Goal: Complete application form: Complete application form

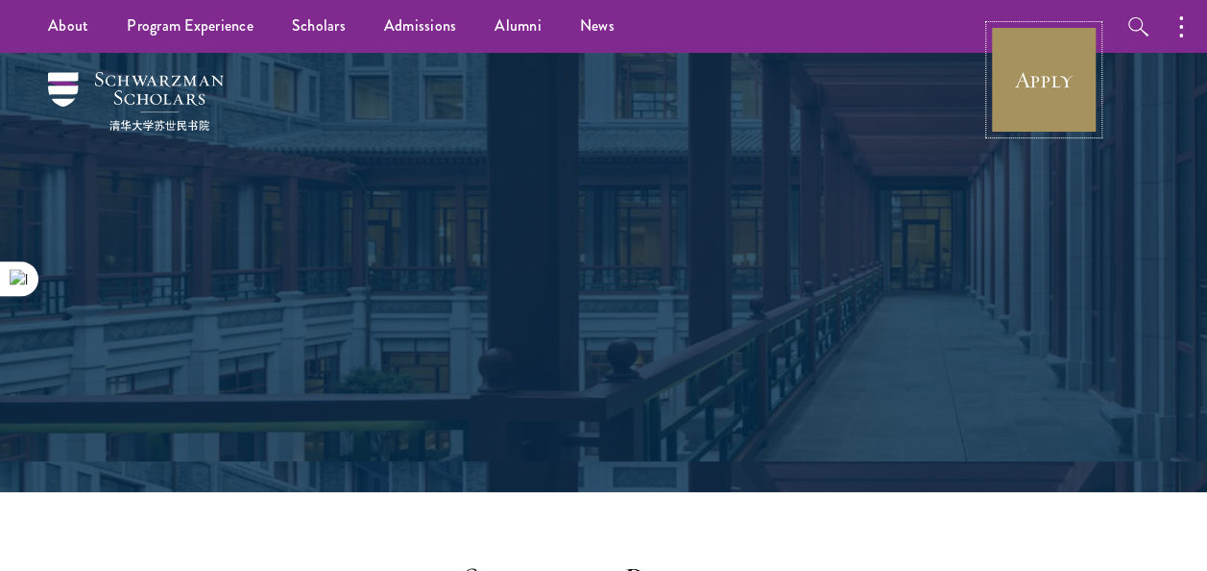
drag, startPoint x: 0, startPoint y: 0, endPoint x: 1046, endPoint y: 101, distance: 1050.8
click at [1046, 101] on link "Apply" at bounding box center [1044, 80] width 108 height 108
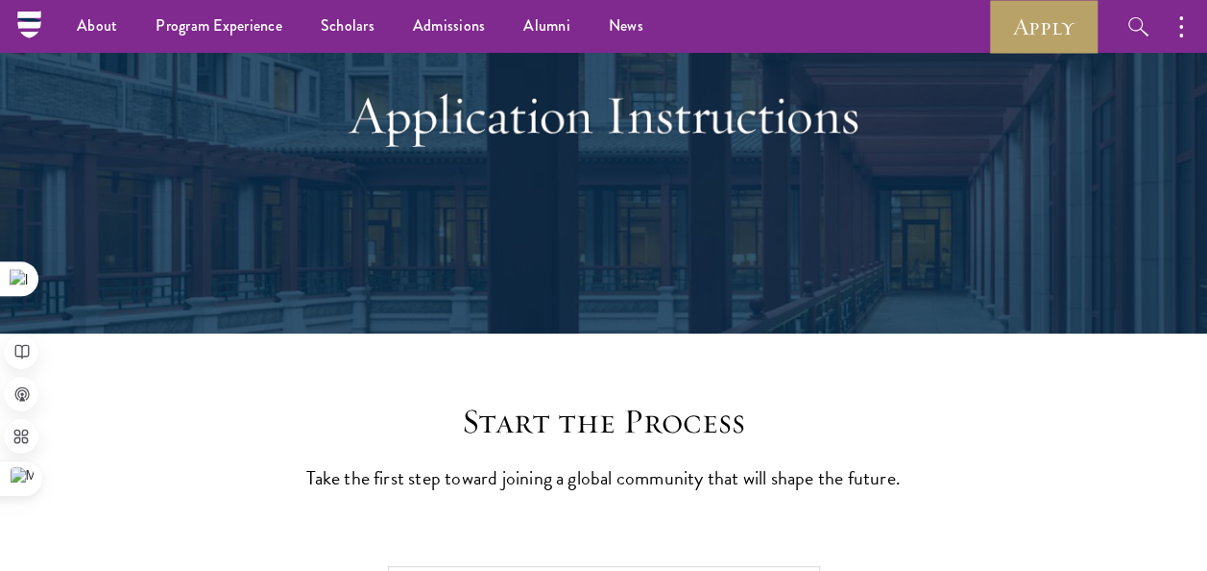
scroll to position [27, 0]
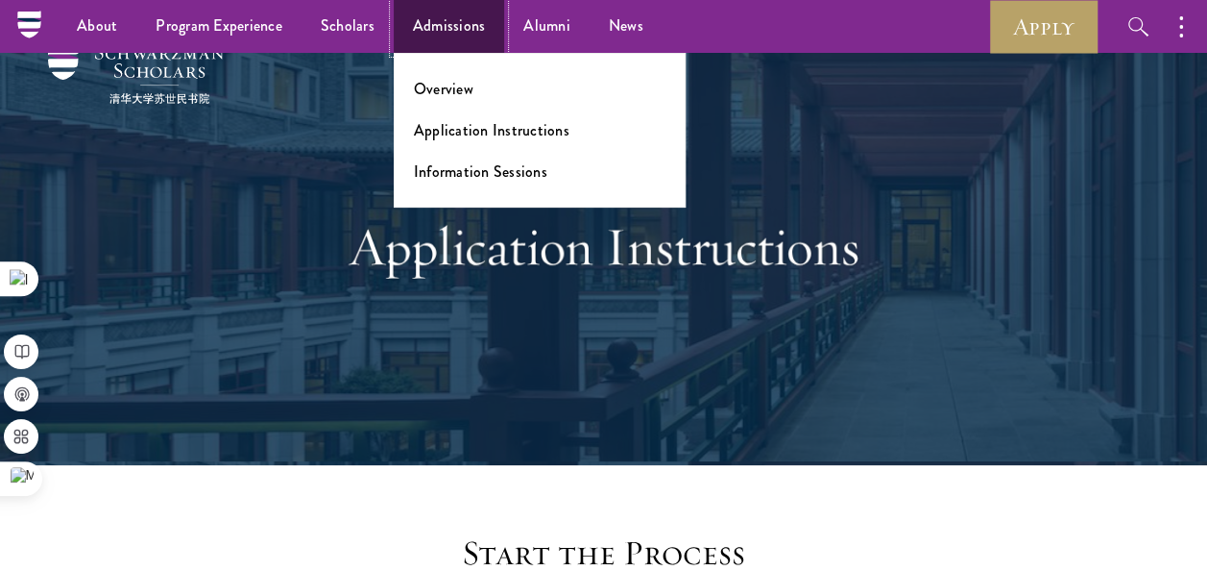
click at [427, 19] on link "Admissions" at bounding box center [449, 26] width 111 height 53
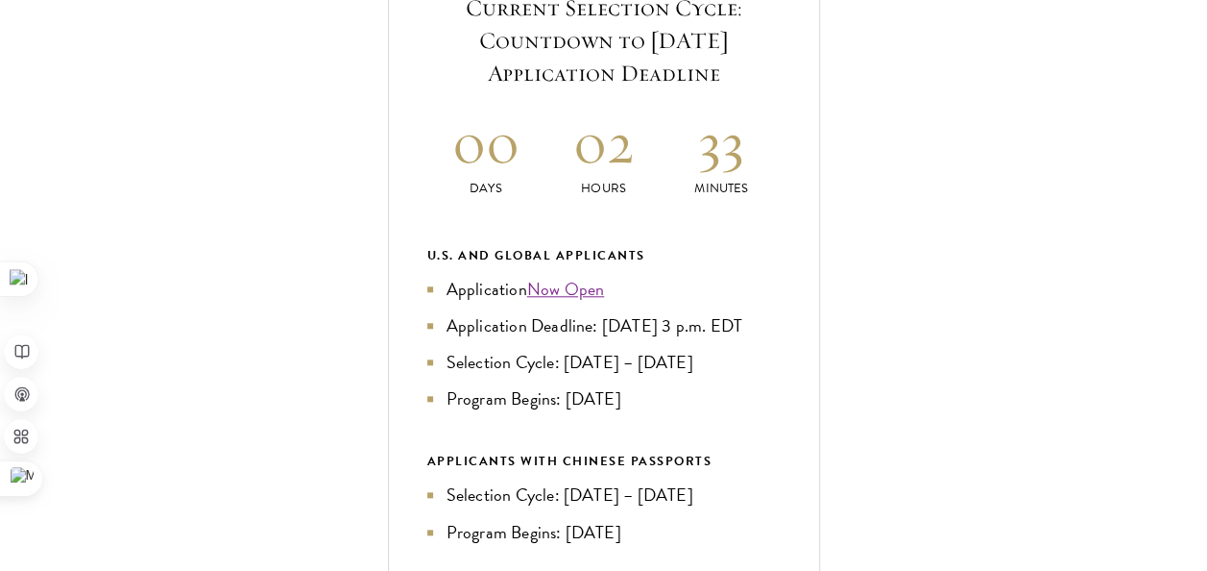
scroll to position [809, 0]
